Goal: Task Accomplishment & Management: Manage account settings

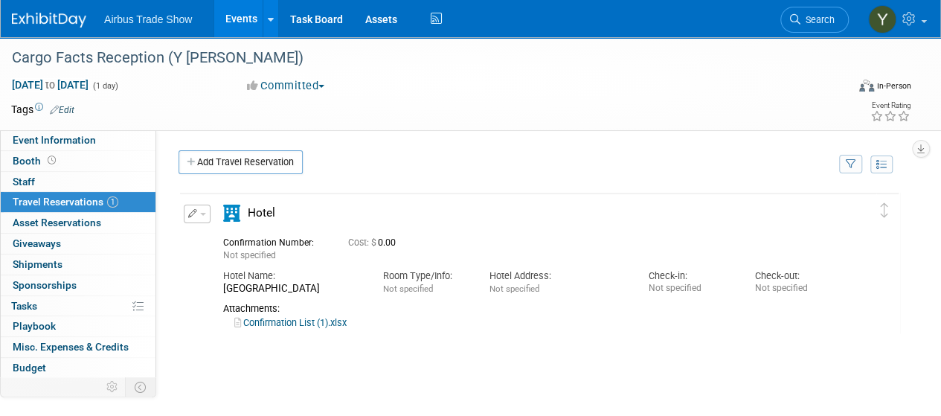
click at [280, 322] on link "Confirmation List (1).xlsx" at bounding box center [290, 322] width 112 height 11
click at [190, 209] on icon "button" at bounding box center [193, 213] width 10 height 9
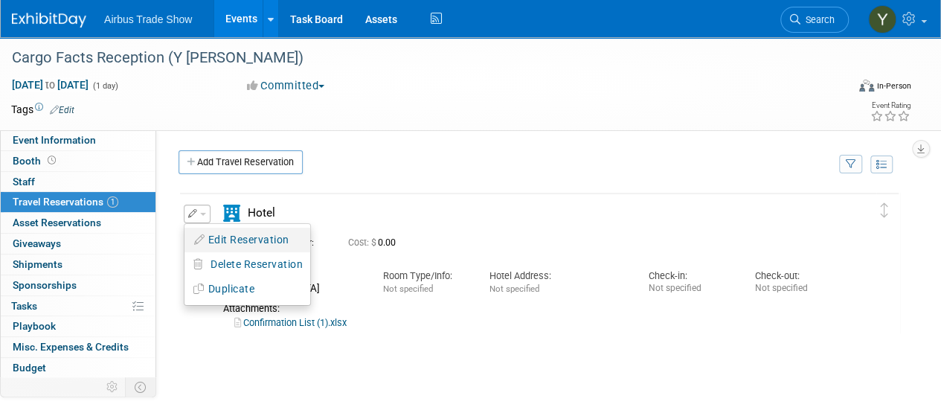
click at [216, 235] on button "Edit Reservation" at bounding box center [248, 240] width 126 height 22
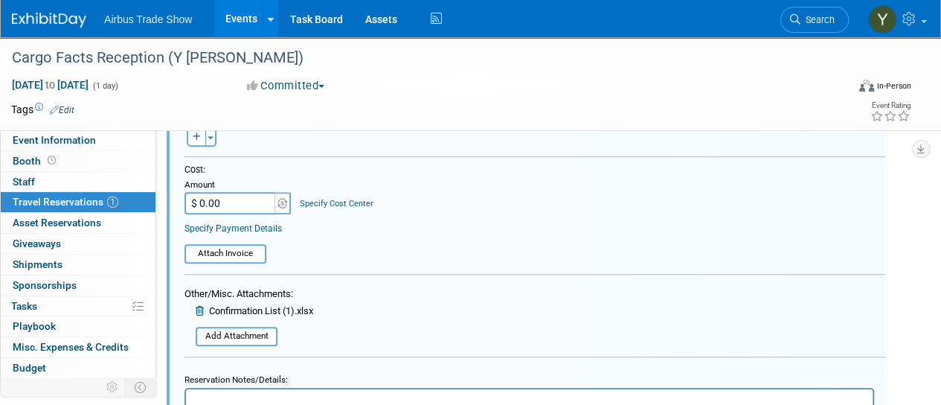
scroll to position [530, 0]
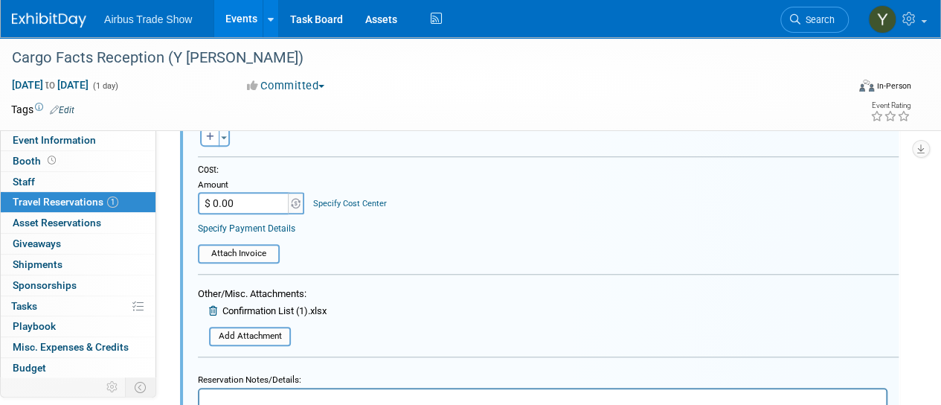
drag, startPoint x: 397, startPoint y: 407, endPoint x: 80, endPoint y: 1, distance: 514.7
click at [264, 307] on span "Confirmation List (1).xlsx" at bounding box center [274, 310] width 104 height 11
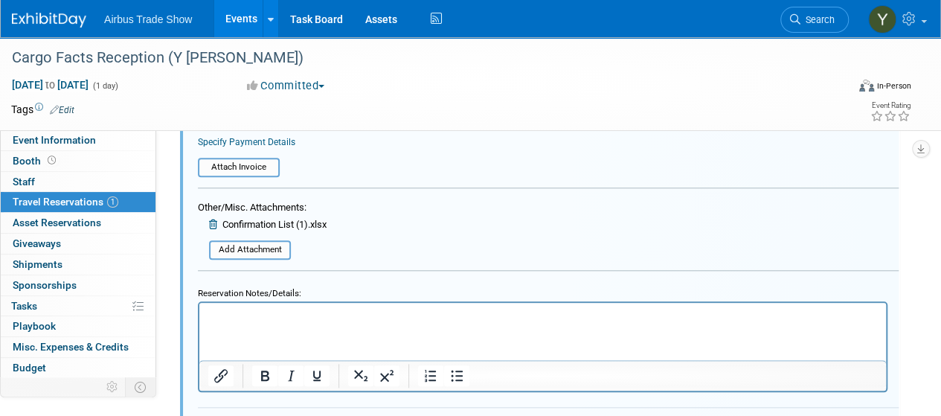
scroll to position [638, 0]
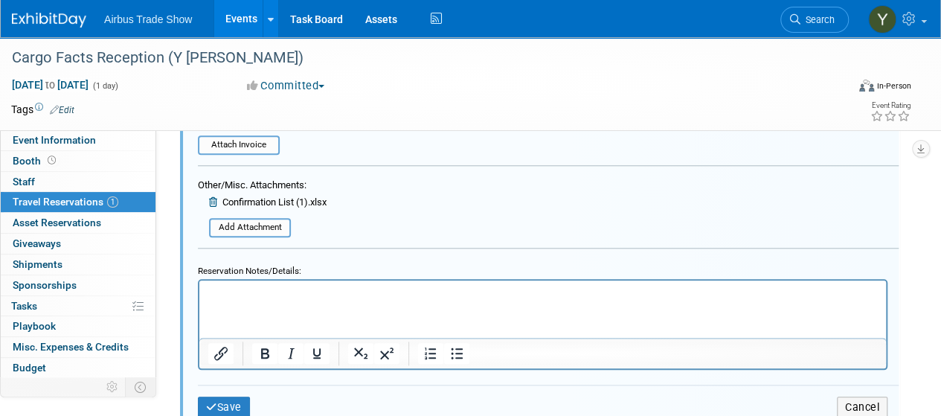
drag, startPoint x: 929, startPoint y: 298, endPoint x: 936, endPoint y: 331, distance: 34.1
click at [39, 135] on span "Event Information" at bounding box center [54, 140] width 83 height 12
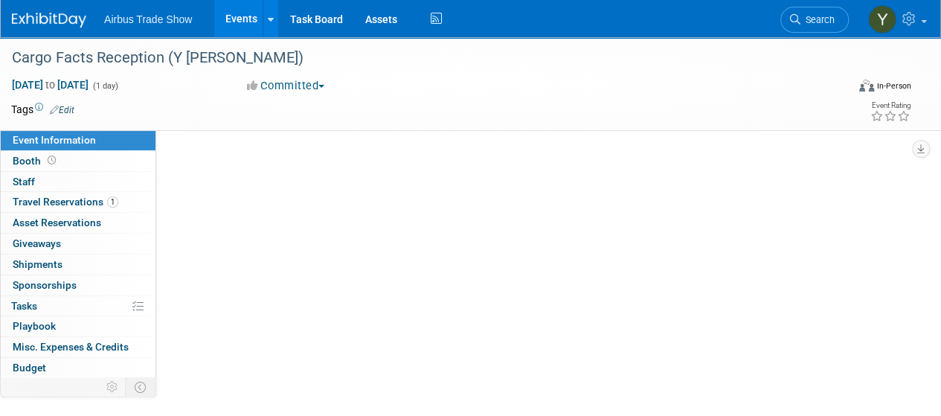
scroll to position [0, 0]
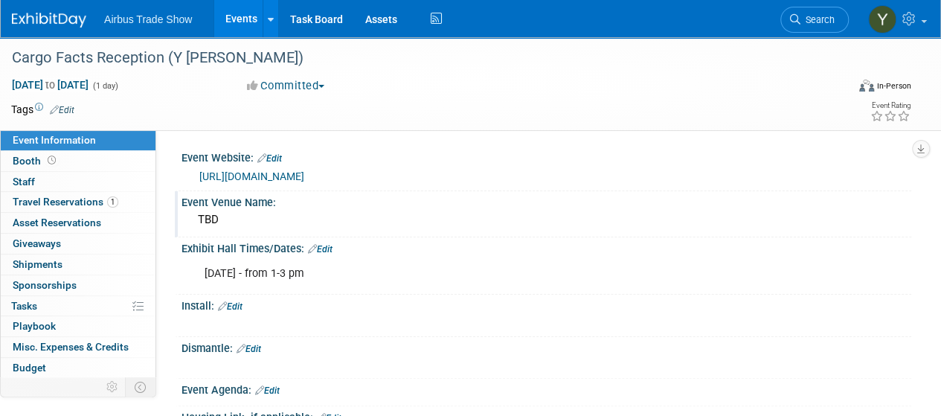
click at [265, 215] on div "TBD" at bounding box center [547, 219] width 708 height 23
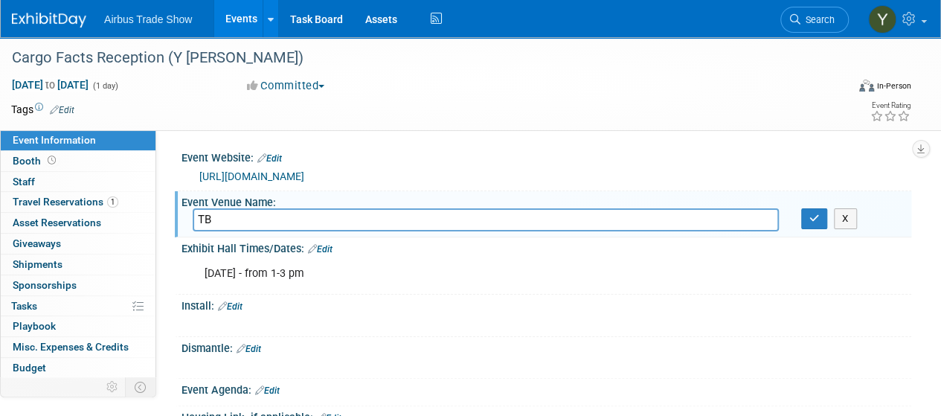
type input "T"
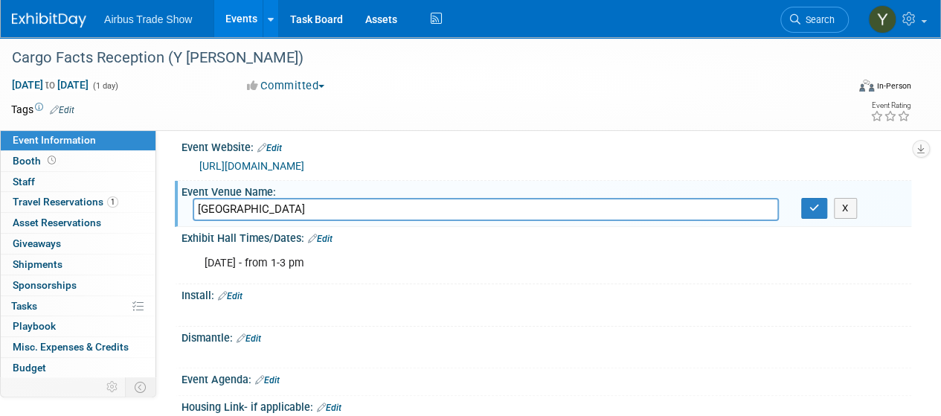
scroll to position [8, 0]
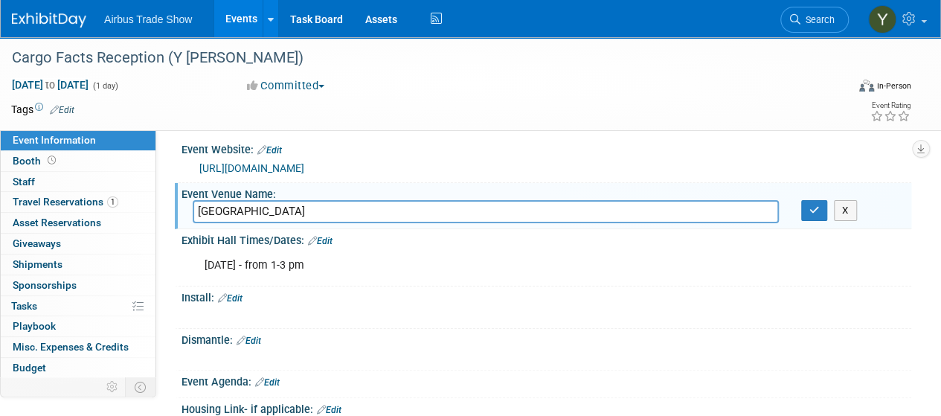
click at [216, 212] on input "[GEOGRAPHIC_DATA]" at bounding box center [486, 211] width 586 height 23
type input "[GEOGRAPHIC_DATA]"
click at [811, 201] on button "button" at bounding box center [814, 210] width 27 height 21
